Goal: Find specific page/section: Find specific page/section

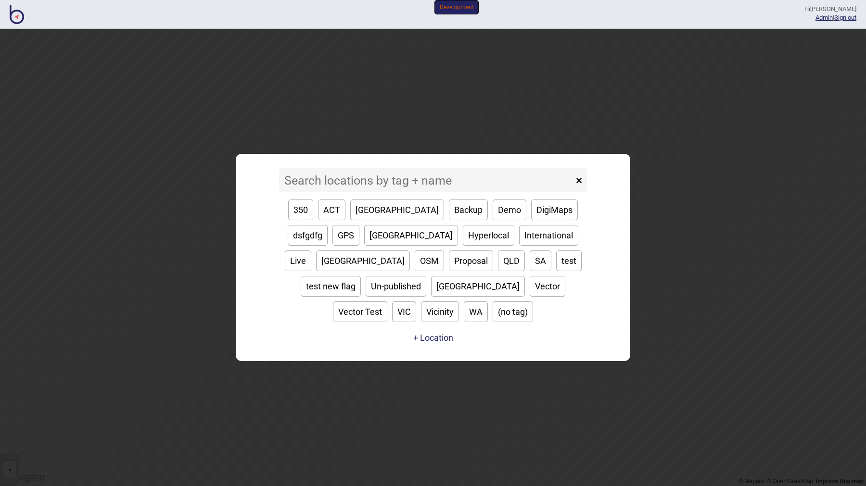
click at [358, 188] on input at bounding box center [426, 180] width 294 height 24
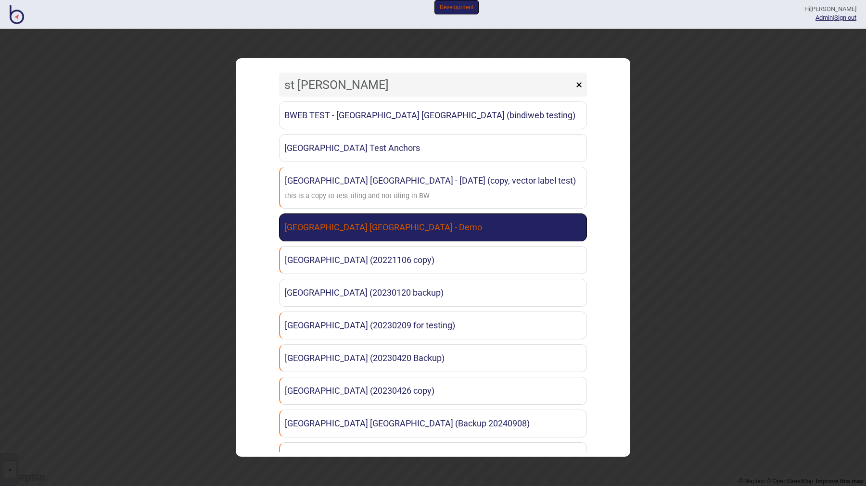
type input "st [PERSON_NAME]"
click at [360, 227] on link "[GEOGRAPHIC_DATA] [GEOGRAPHIC_DATA] - Demo" at bounding box center [433, 228] width 308 height 28
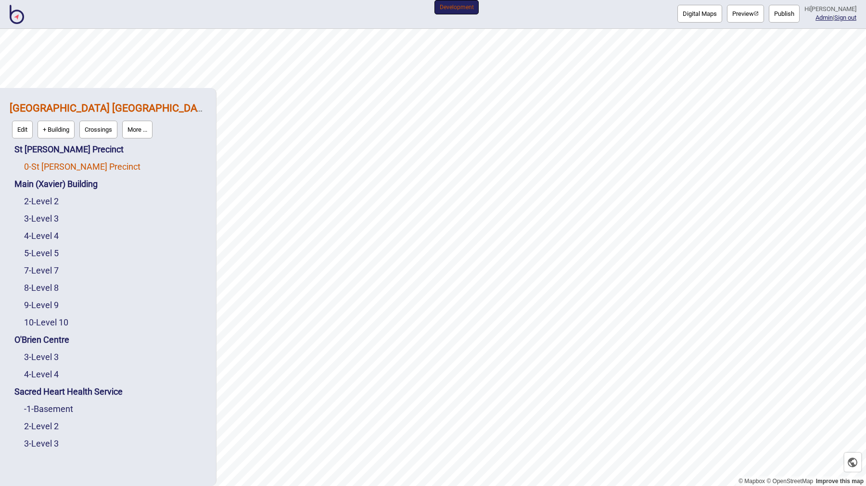
click at [52, 170] on link "0 - St Vincent's Precinct" at bounding box center [82, 167] width 116 height 10
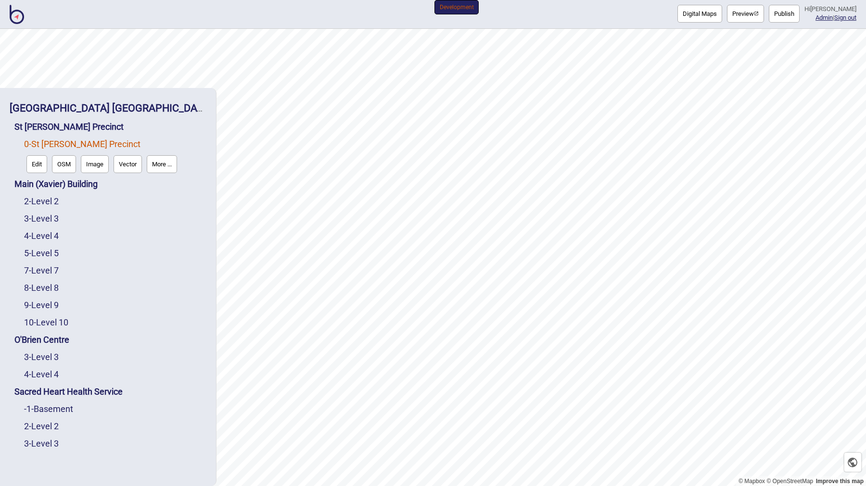
click at [163, 169] on button "More ..." at bounding box center [162, 164] width 30 height 18
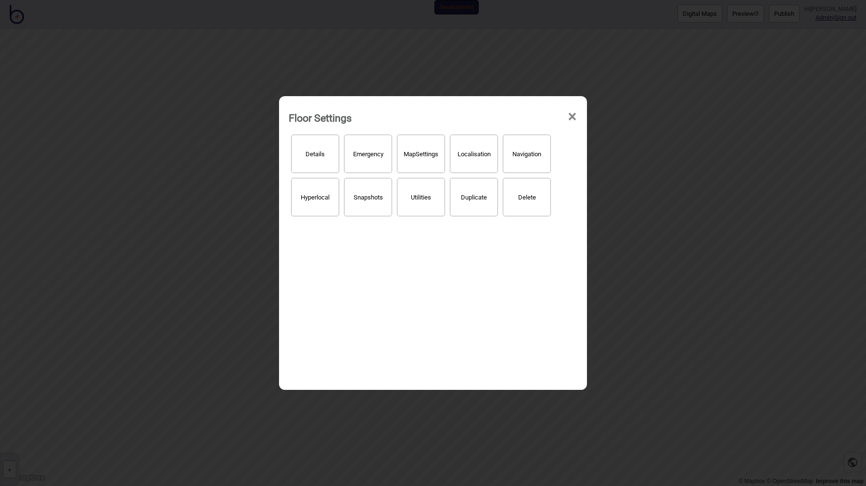
click at [329, 199] on button "Hyperlocal" at bounding box center [315, 197] width 48 height 38
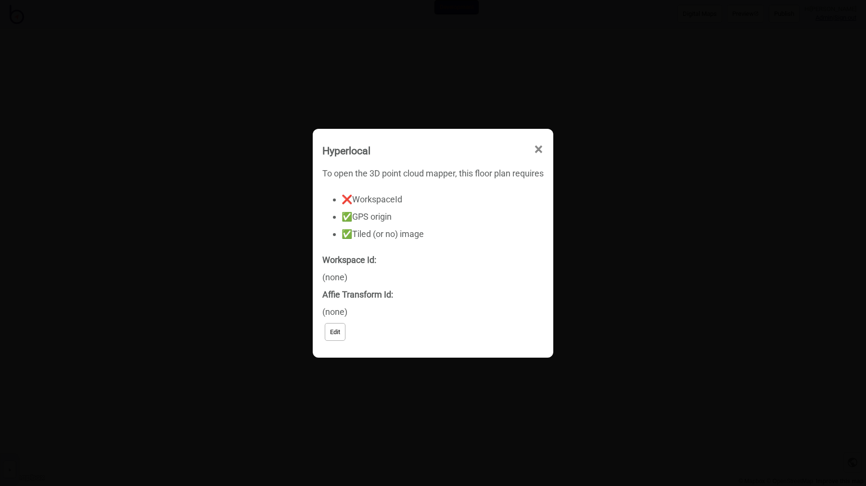
click at [541, 151] on span "×" at bounding box center [539, 150] width 10 height 32
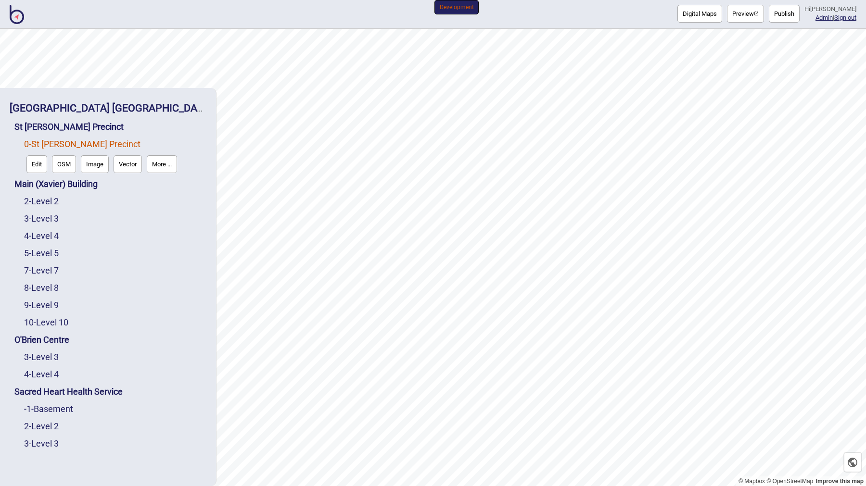
click at [51, 211] on div "3 - Level 3" at bounding box center [115, 218] width 182 height 17
click at [51, 209] on div "2 - Level 2" at bounding box center [115, 201] width 182 height 17
click at [53, 205] on link "2 - Level 2" at bounding box center [41, 201] width 35 height 10
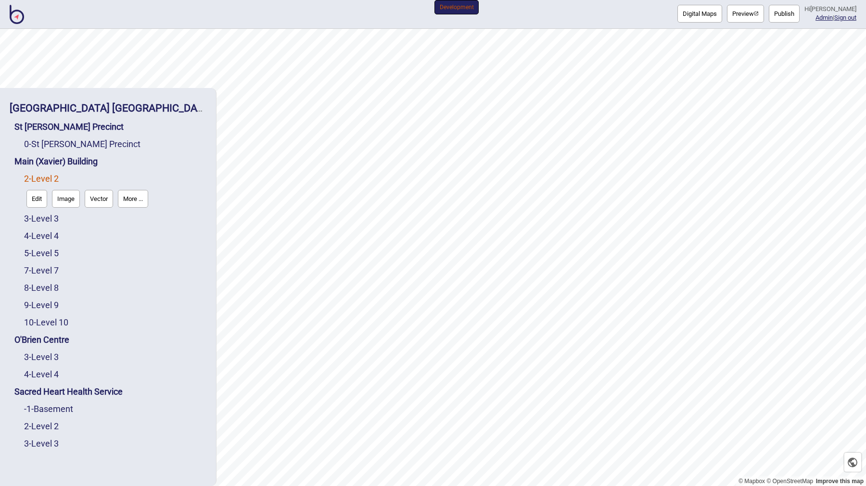
click at [43, 201] on button "Edit" at bounding box center [36, 199] width 21 height 18
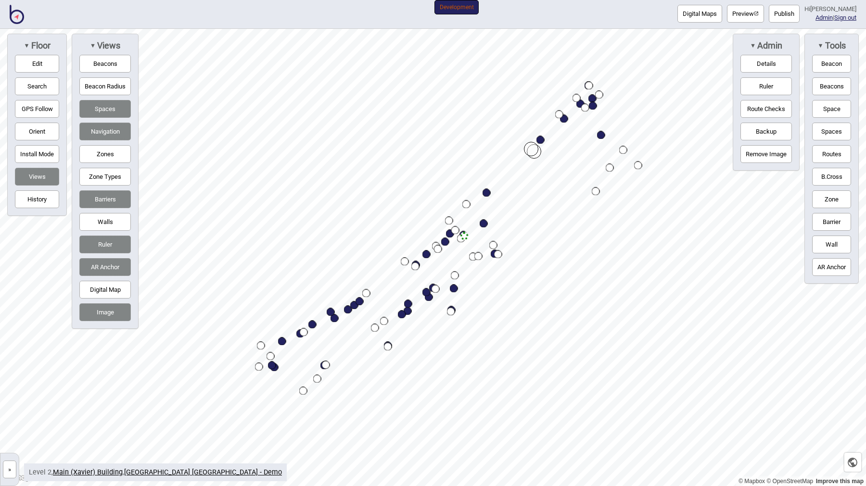
click at [22, 17] on img at bounding box center [17, 14] width 14 height 19
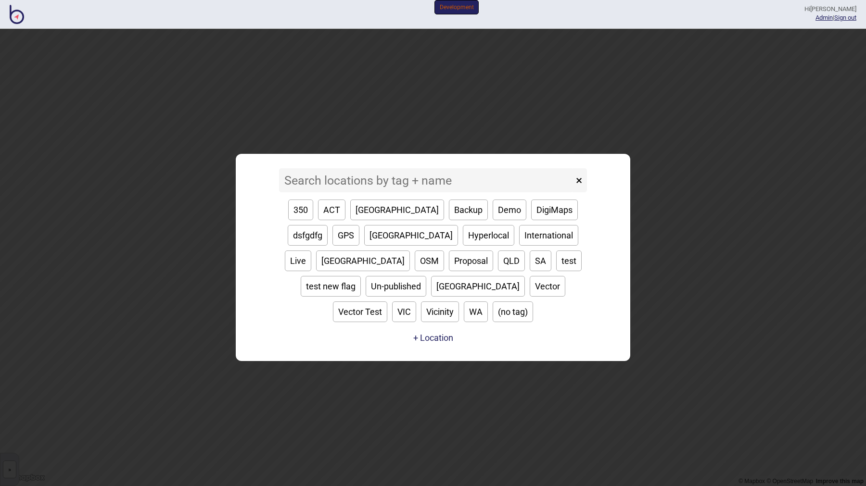
type input "h"
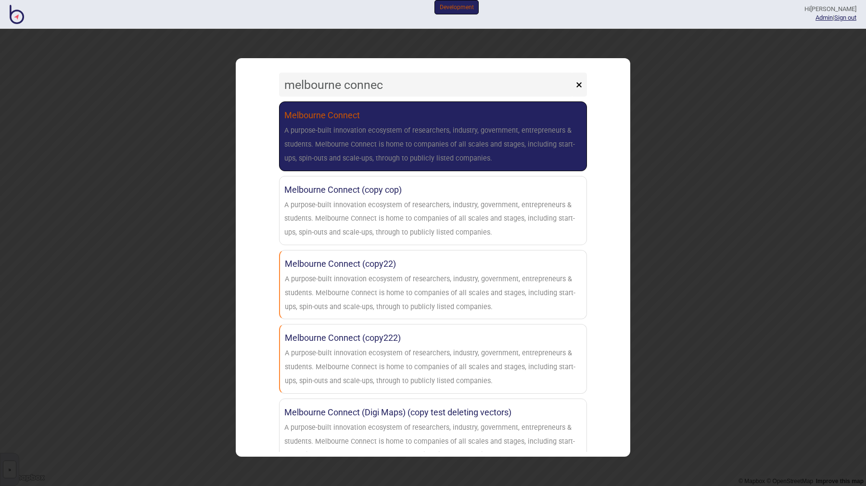
type input "melbourne connec"
click at [403, 157] on div "A purpose-built innovation ecosystem of researchers, industry, government, entr…" at bounding box center [432, 144] width 297 height 41
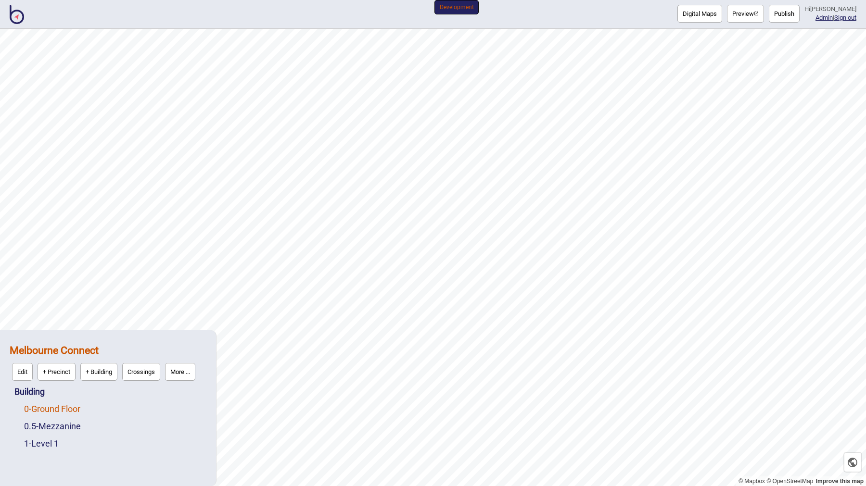
click at [57, 409] on link "0 - Ground Floor" at bounding box center [52, 409] width 56 height 10
click at [133, 407] on button "More ..." at bounding box center [133, 407] width 30 height 18
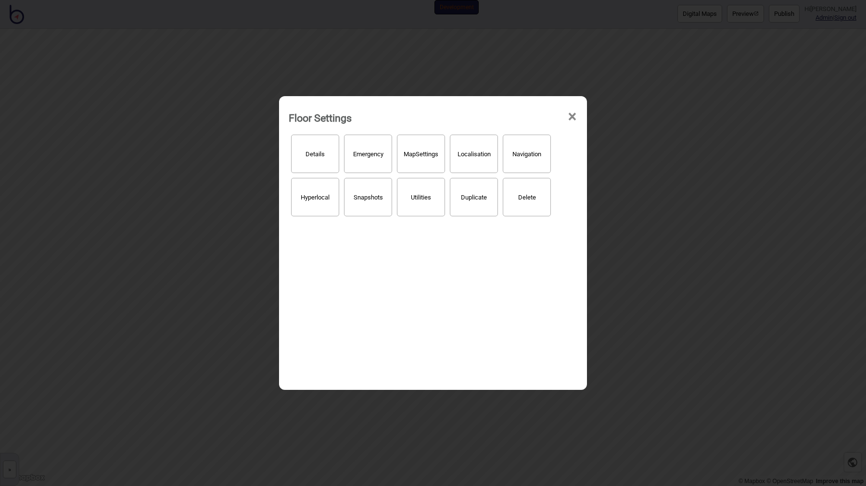
click at [302, 212] on button "Hyperlocal" at bounding box center [315, 197] width 48 height 38
